Goal: Information Seeking & Learning: Learn about a topic

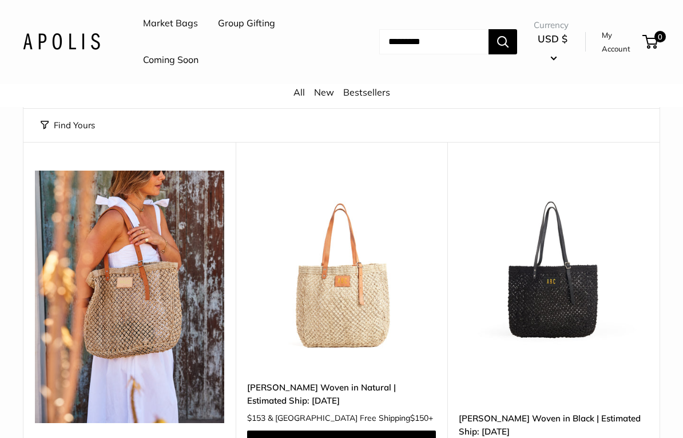
scroll to position [133, 0]
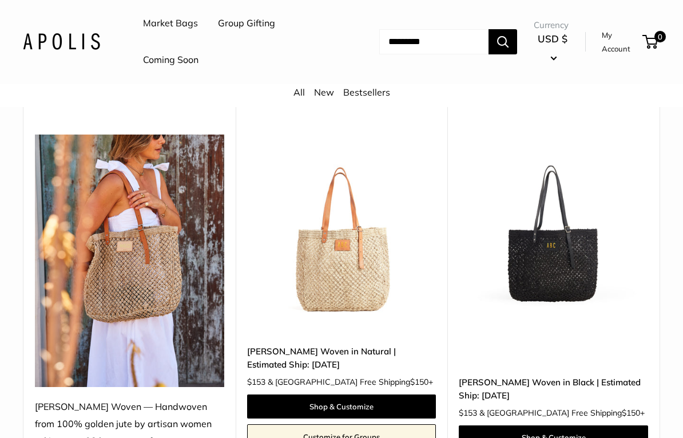
click at [332, 266] on img at bounding box center [341, 229] width 189 height 189
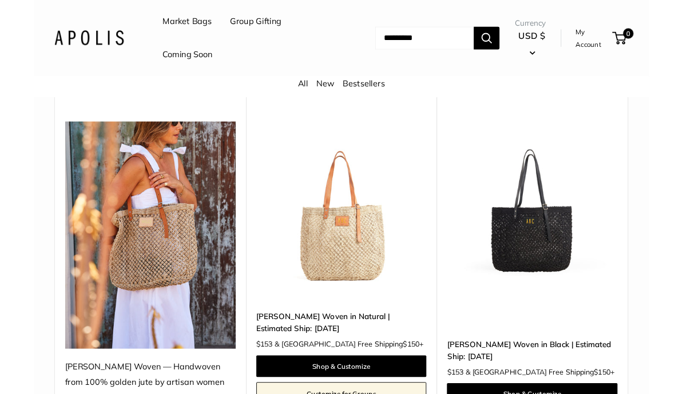
scroll to position [177, 0]
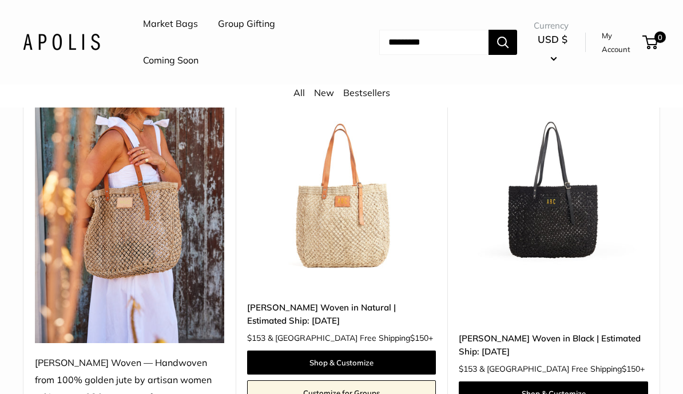
click at [547, 223] on img at bounding box center [553, 185] width 189 height 189
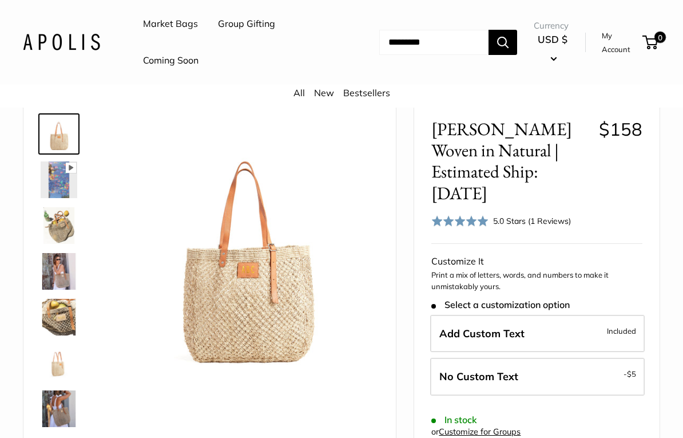
scroll to position [59, 0]
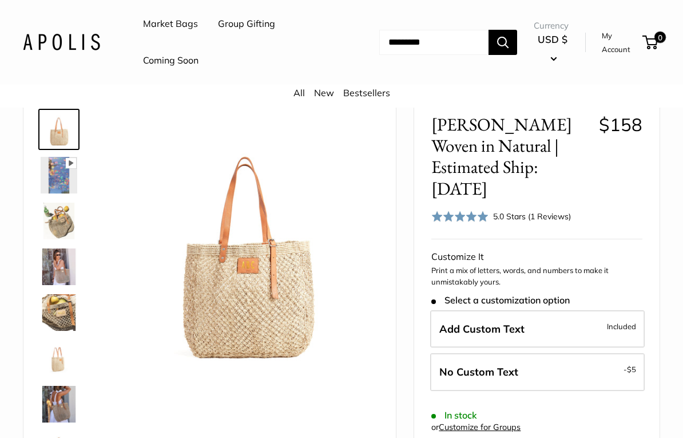
click at [56, 179] on img at bounding box center [59, 175] width 37 height 37
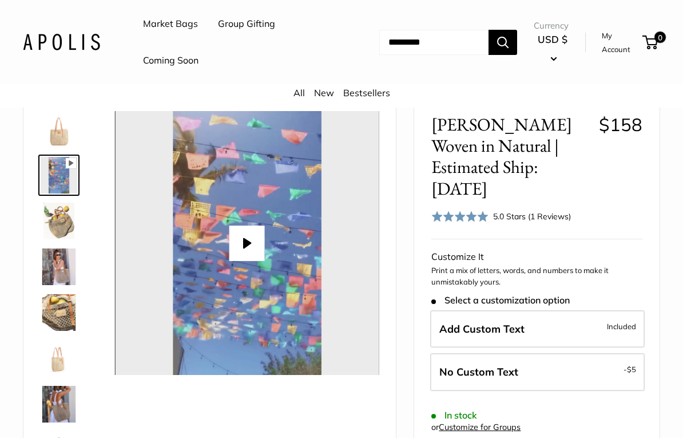
click at [64, 227] on img at bounding box center [59, 221] width 37 height 37
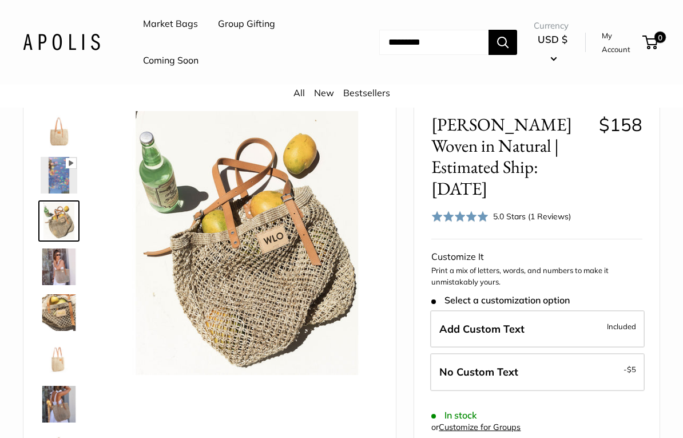
click at [53, 276] on img at bounding box center [59, 266] width 37 height 37
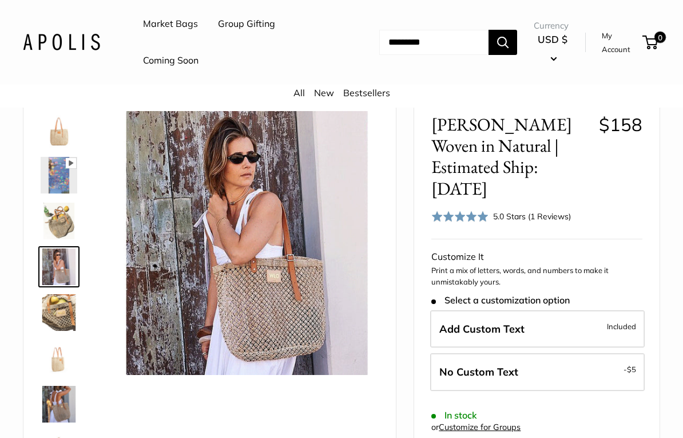
click at [61, 320] on img at bounding box center [59, 312] width 37 height 37
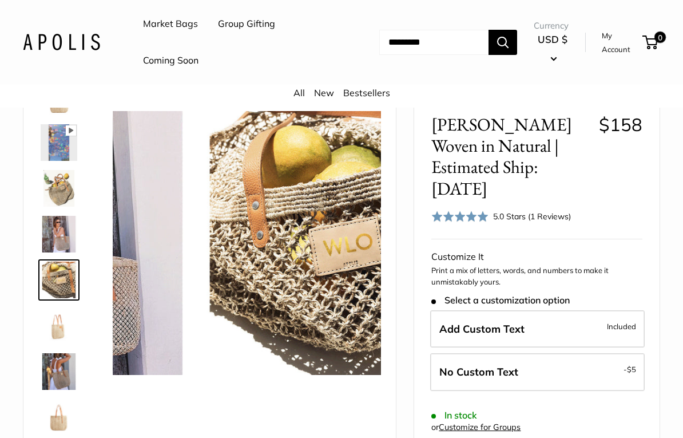
scroll to position [35, 0]
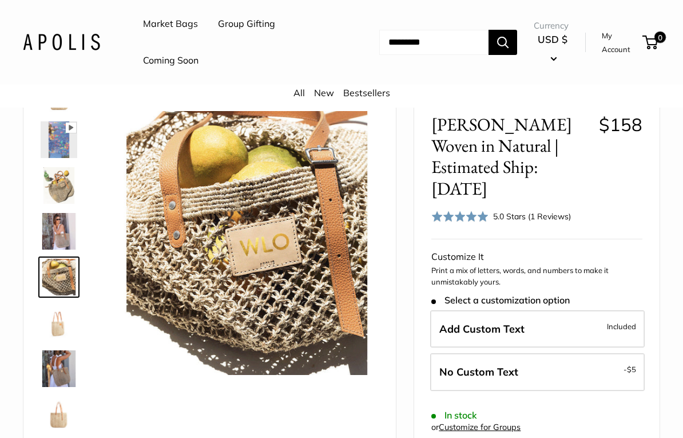
click at [64, 330] on img at bounding box center [59, 322] width 37 height 37
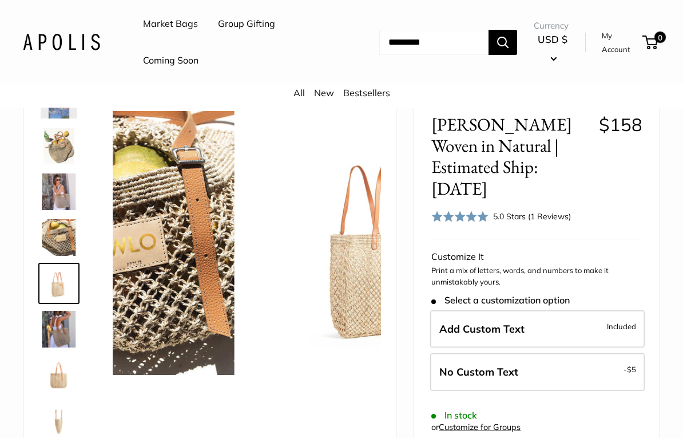
scroll to position [81, 0]
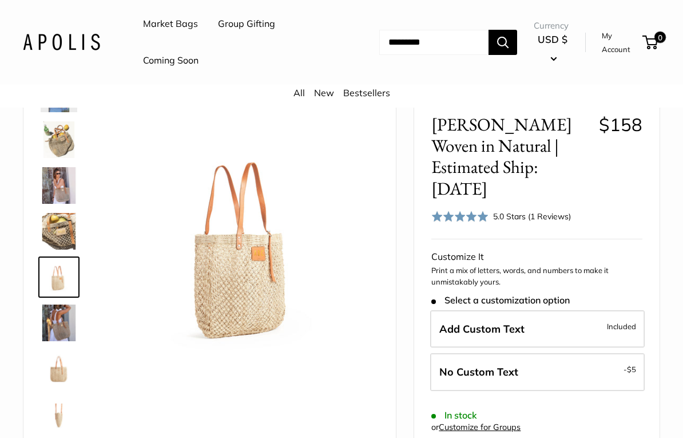
click at [60, 328] on img at bounding box center [59, 322] width 37 height 37
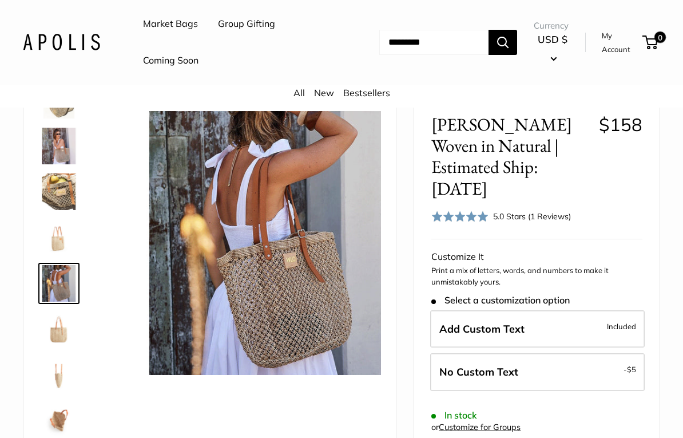
scroll to position [127, 0]
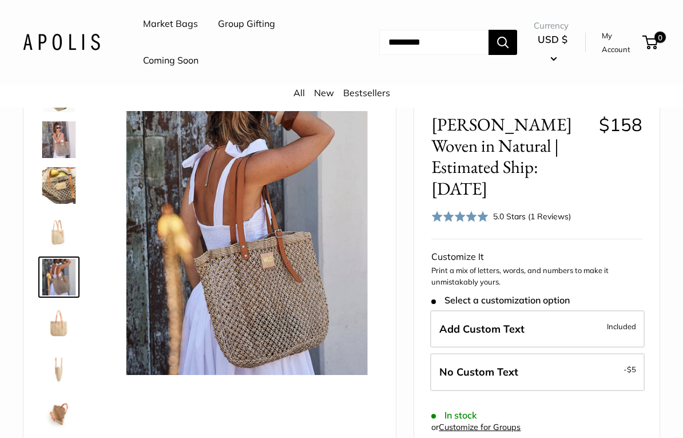
click at [63, 330] on img at bounding box center [59, 322] width 37 height 37
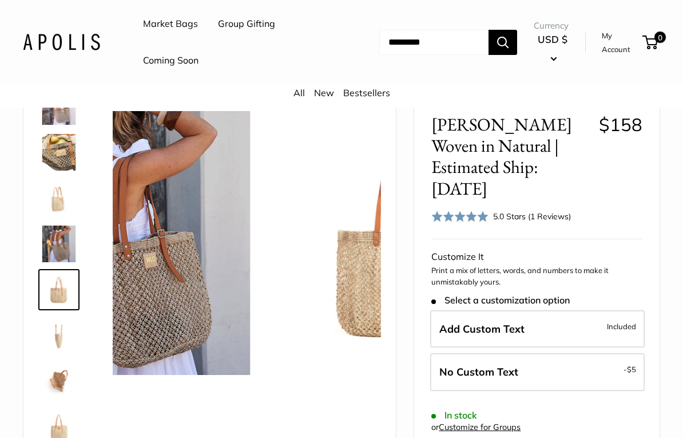
scroll to position [165, 0]
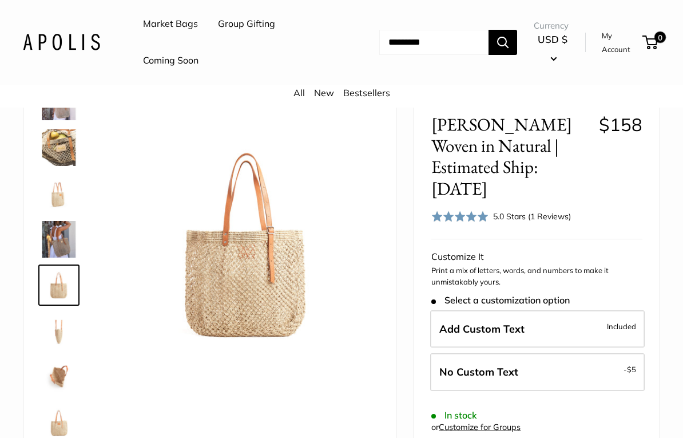
click at [61, 339] on img at bounding box center [59, 330] width 37 height 37
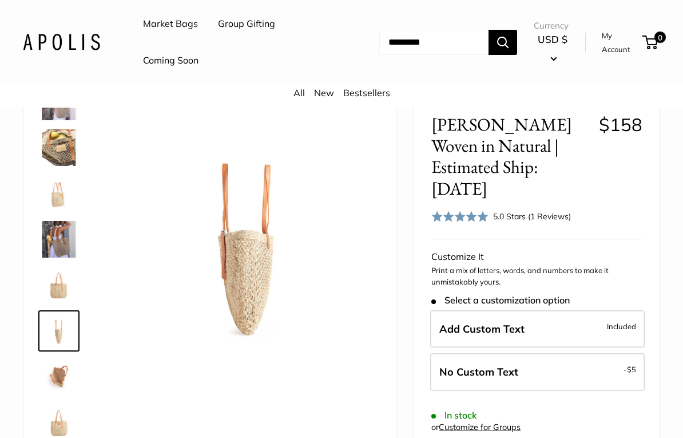
click at [60, 381] on img at bounding box center [59, 376] width 37 height 37
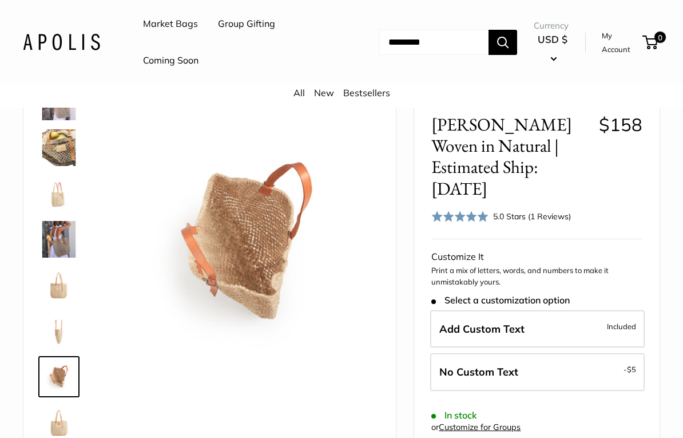
click at [54, 394] on img at bounding box center [59, 422] width 37 height 37
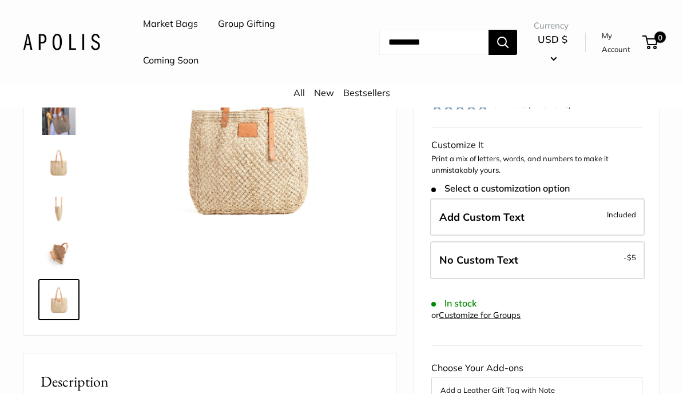
scroll to position [0, 0]
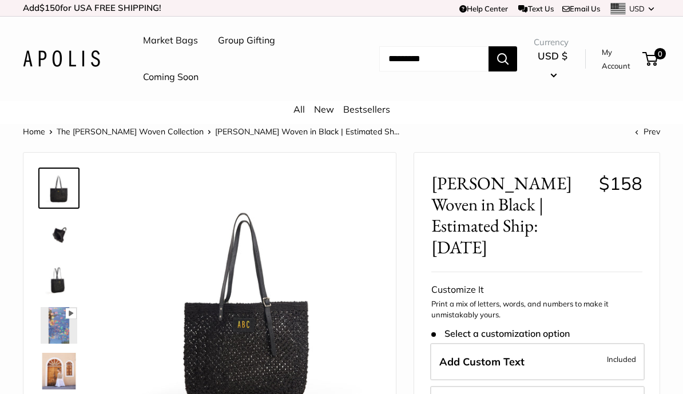
click at [66, 241] on img at bounding box center [59, 234] width 37 height 37
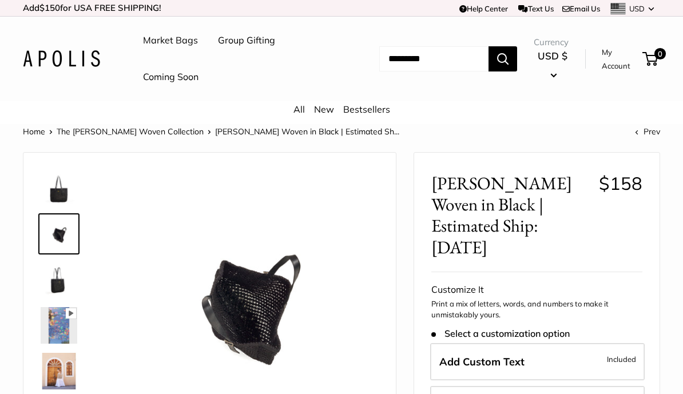
click at [60, 287] on img at bounding box center [59, 280] width 37 height 37
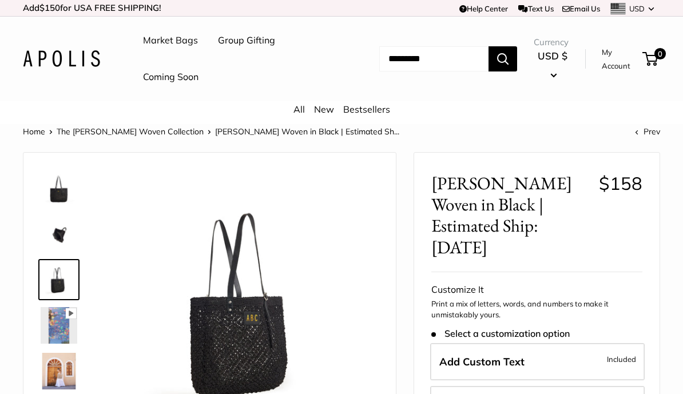
click at [57, 337] on img at bounding box center [59, 325] width 37 height 37
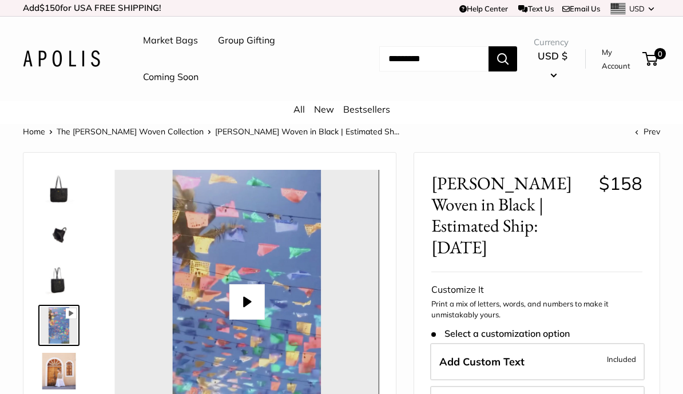
click at [57, 375] on img at bounding box center [59, 371] width 37 height 37
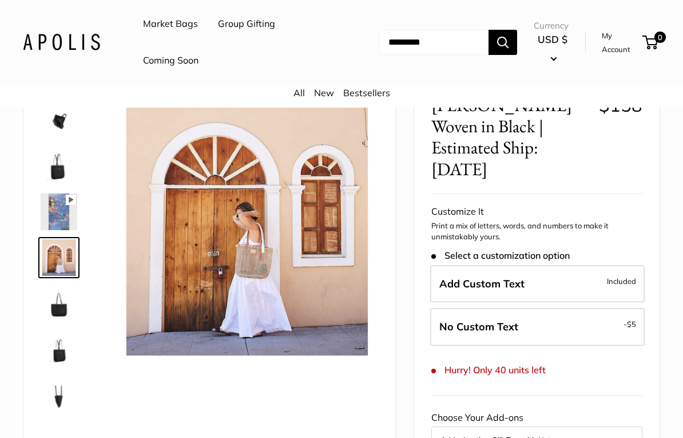
scroll to position [88, 0]
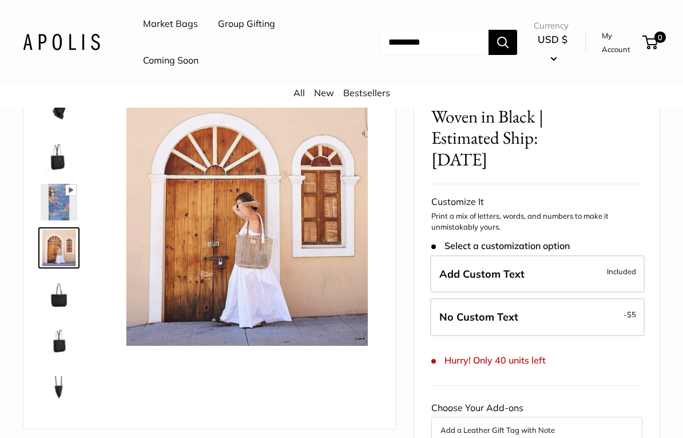
click at [63, 299] on img at bounding box center [59, 293] width 37 height 37
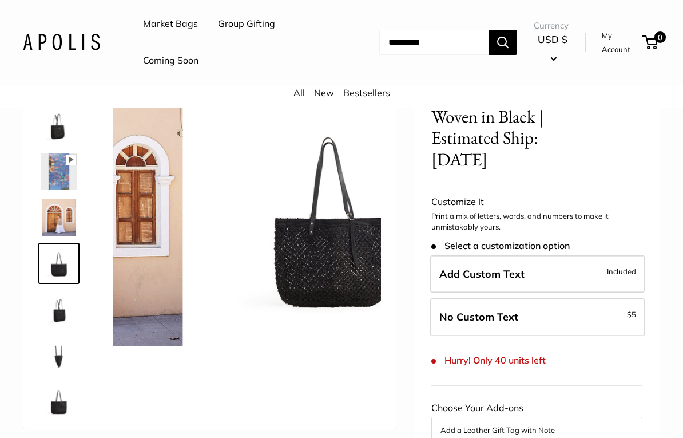
scroll to position [73, 0]
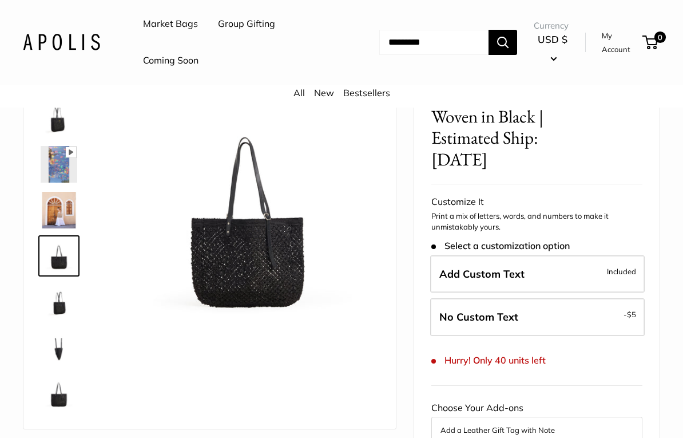
click at [62, 318] on img at bounding box center [59, 301] width 37 height 37
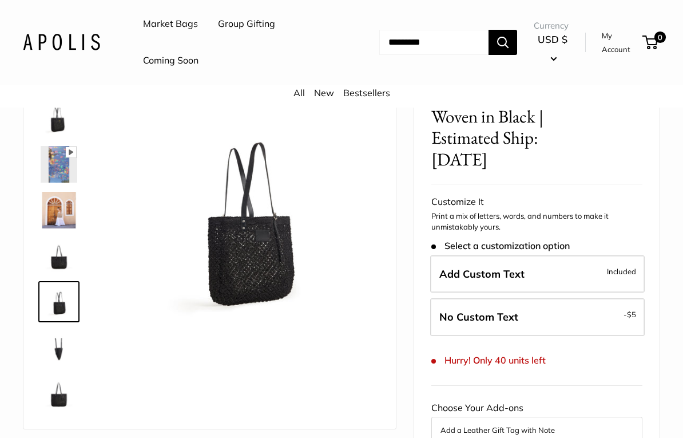
click at [57, 359] on img at bounding box center [59, 347] width 37 height 37
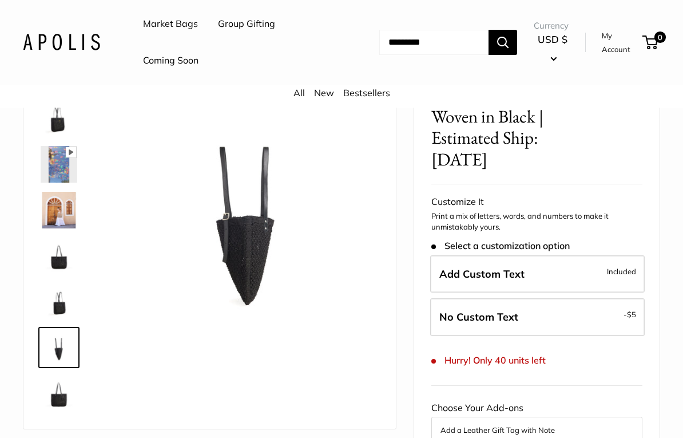
click at [53, 394] on img at bounding box center [59, 393] width 37 height 37
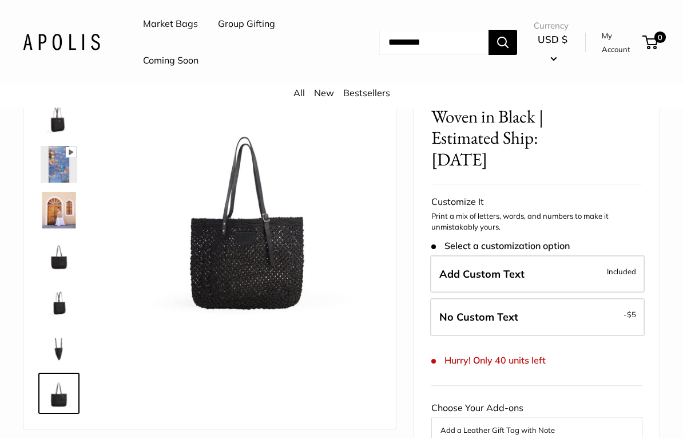
click at [54, 212] on img at bounding box center [59, 210] width 37 height 37
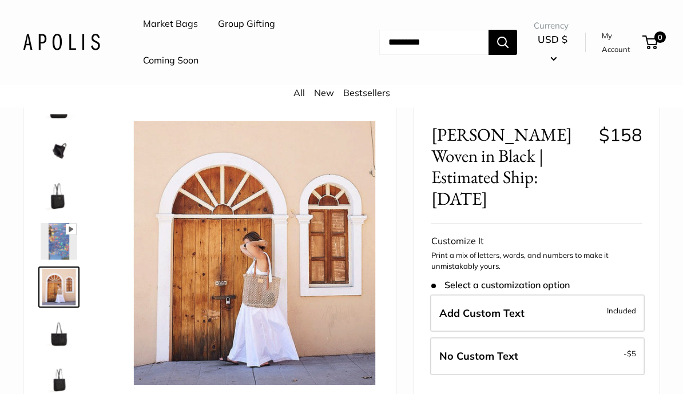
scroll to position [0, 0]
